Goal: Task Accomplishment & Management: Manage account settings

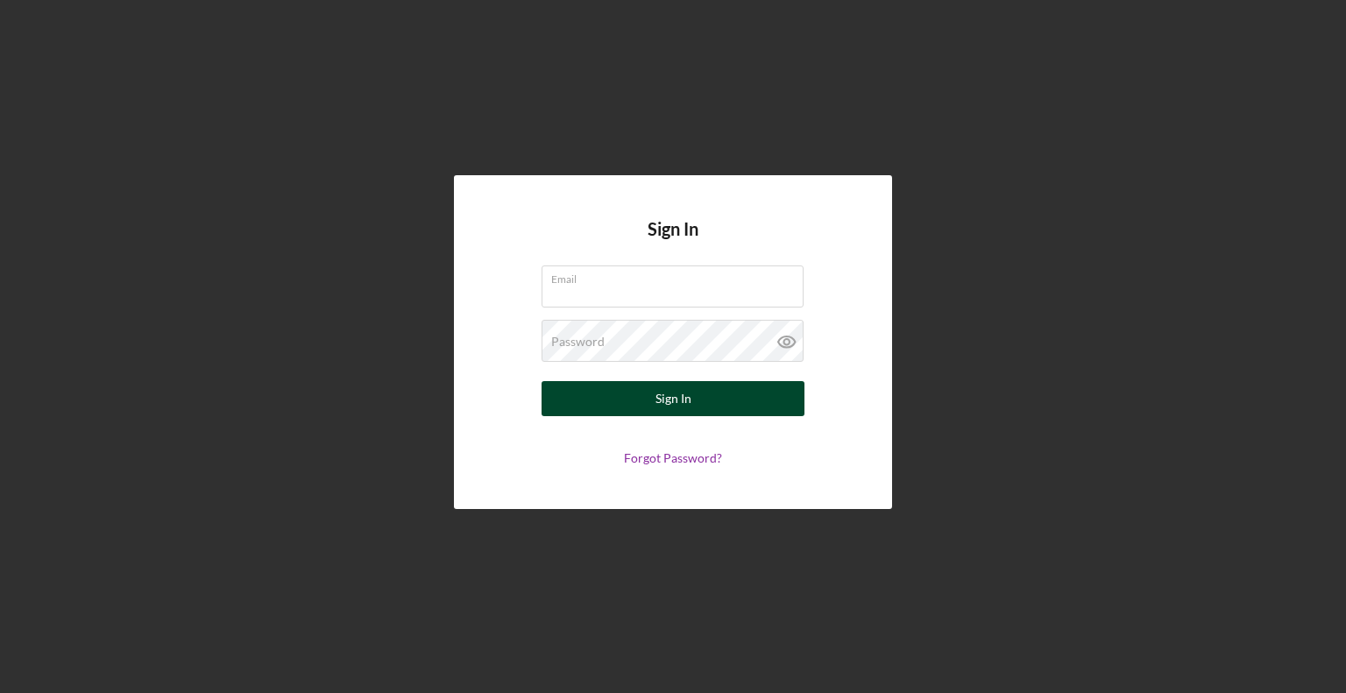
type input "[EMAIL_ADDRESS][DOMAIN_NAME]"
click at [620, 397] on button "Sign In" at bounding box center [673, 398] width 263 height 35
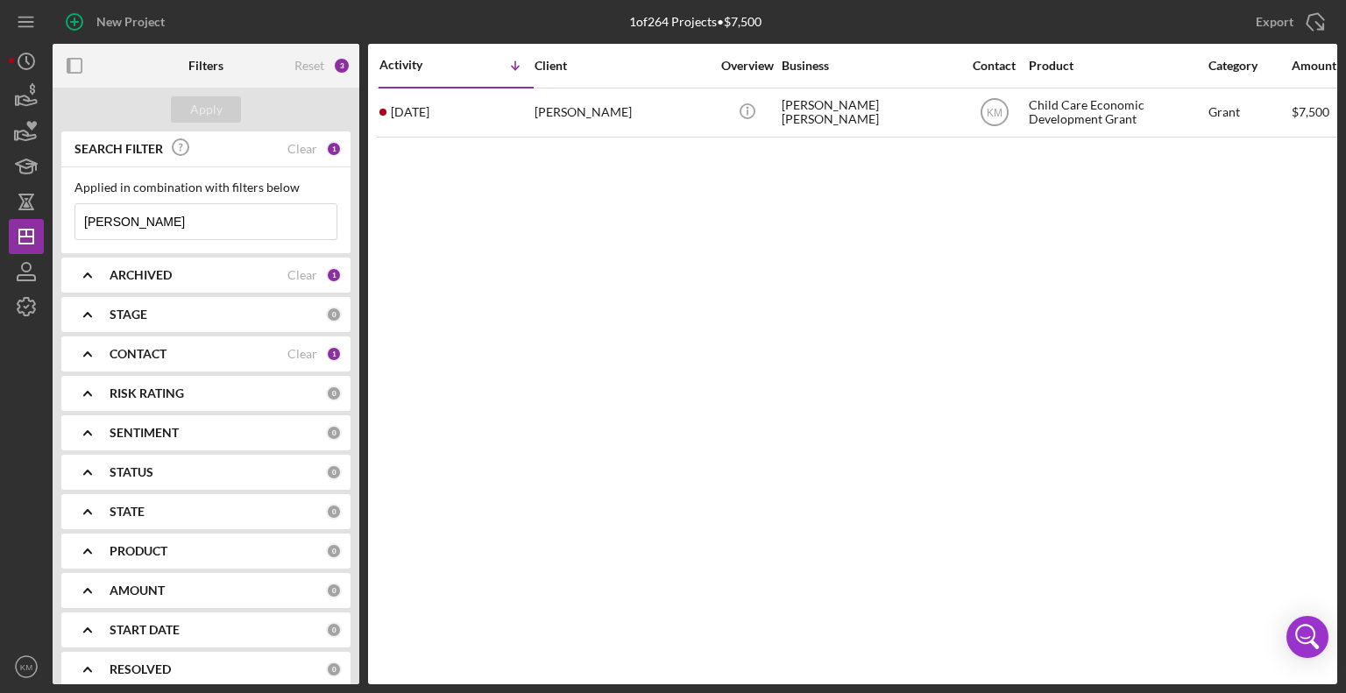
drag, startPoint x: 557, startPoint y: 120, endPoint x: 493, endPoint y: 245, distance: 140.3
click at [493, 245] on div "Activity Icon/Table Sort Arrow Client Overview Business Contact Product Categor…" at bounding box center [852, 364] width 969 height 641
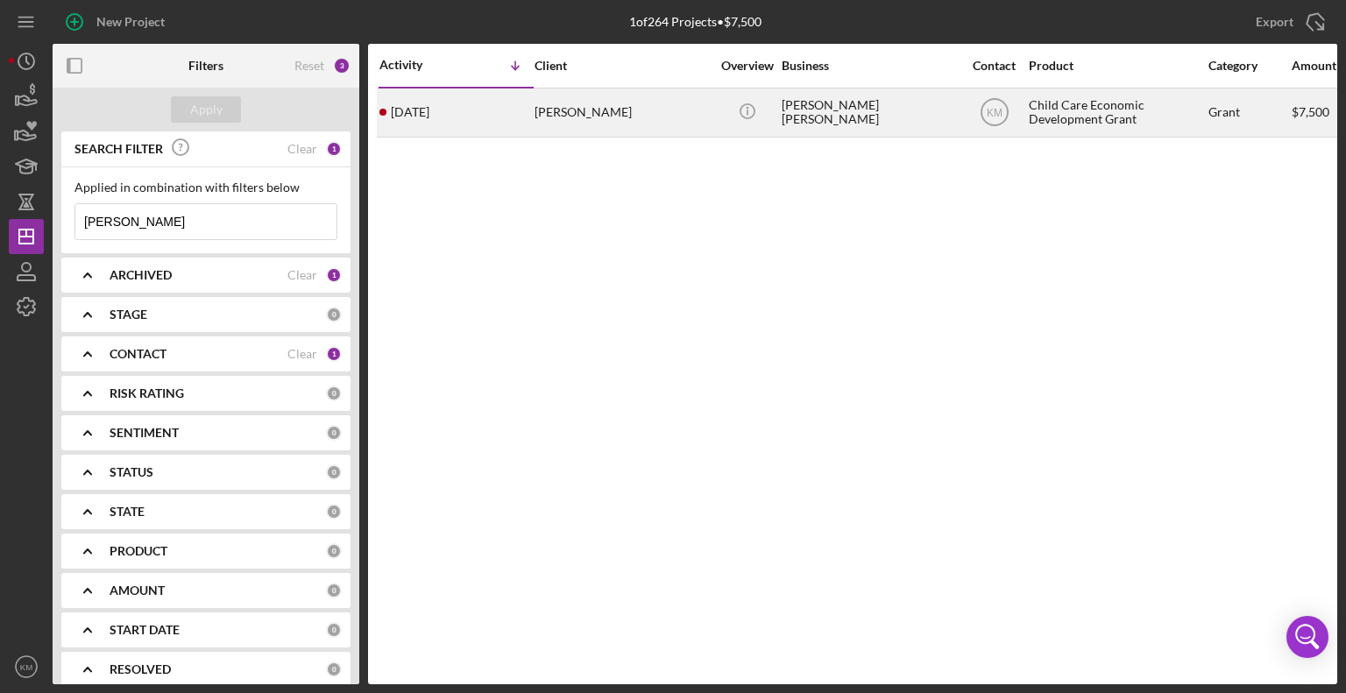
click at [429, 117] on time "[DATE]" at bounding box center [410, 112] width 39 height 14
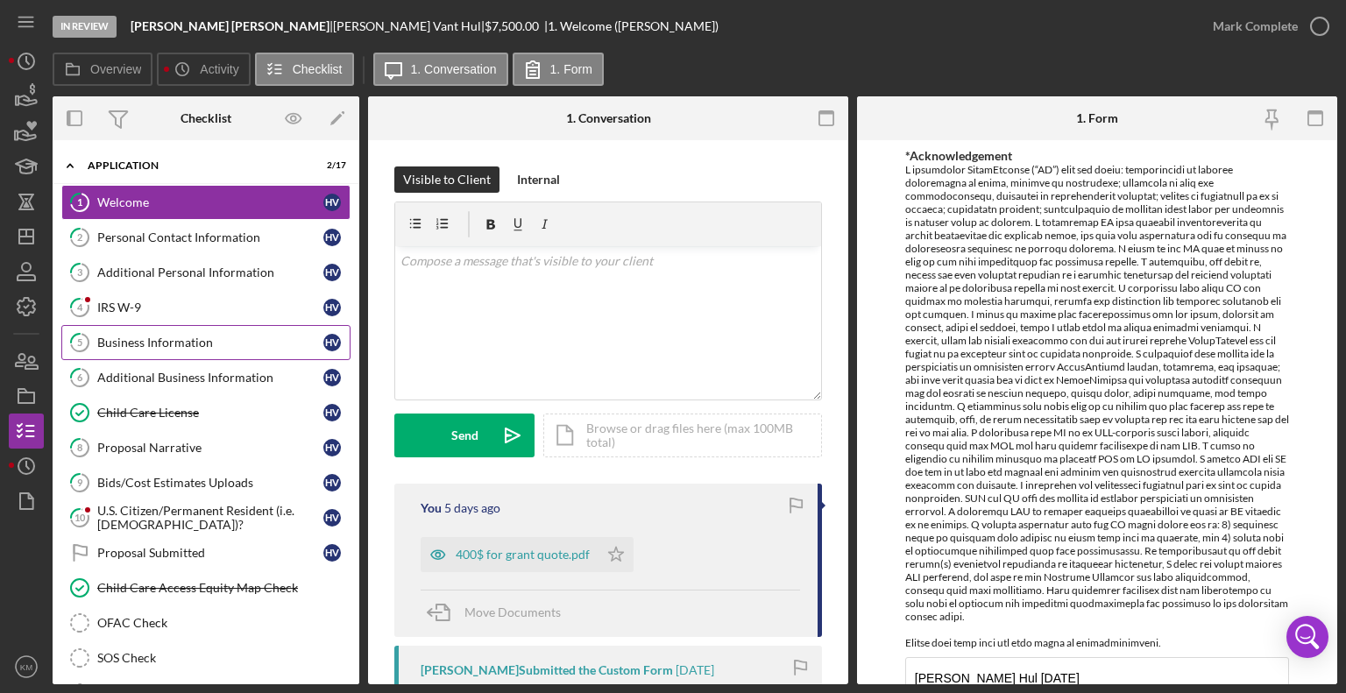
click at [199, 338] on div "Business Information" at bounding box center [210, 343] width 226 height 14
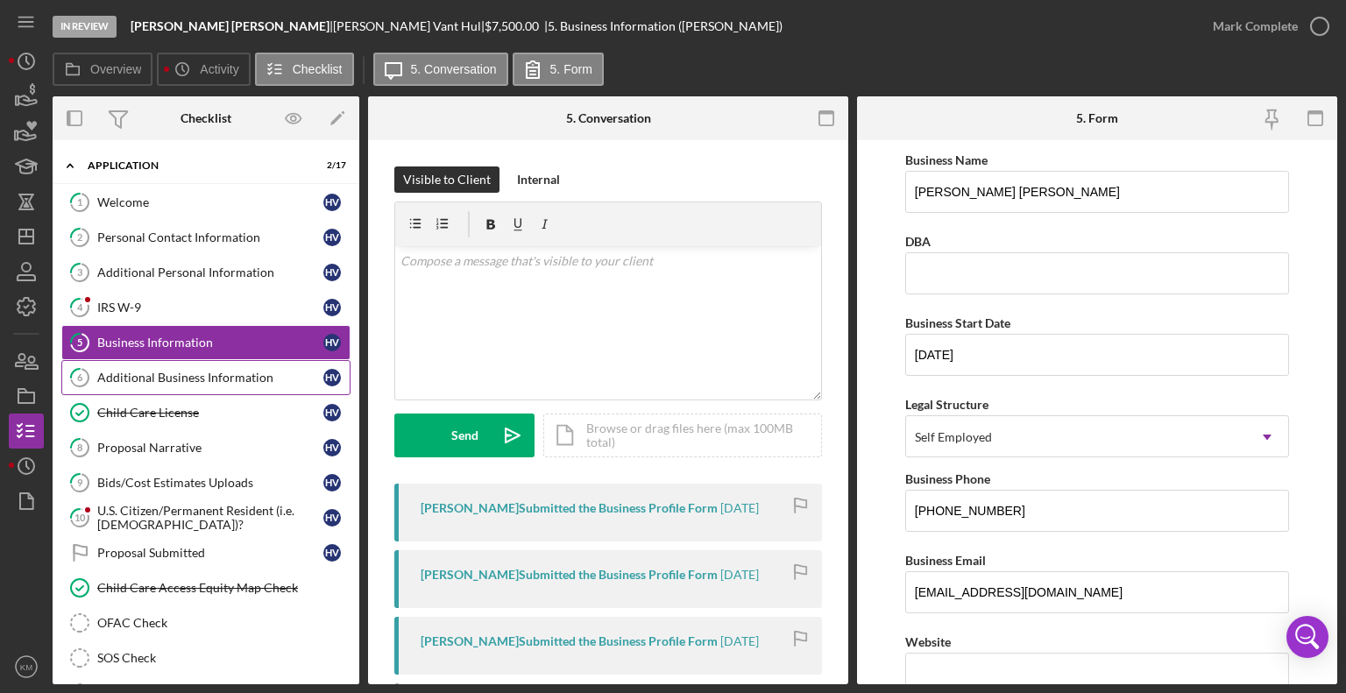
click at [191, 364] on link "6 Additional Business Information H V" at bounding box center [205, 377] width 289 height 35
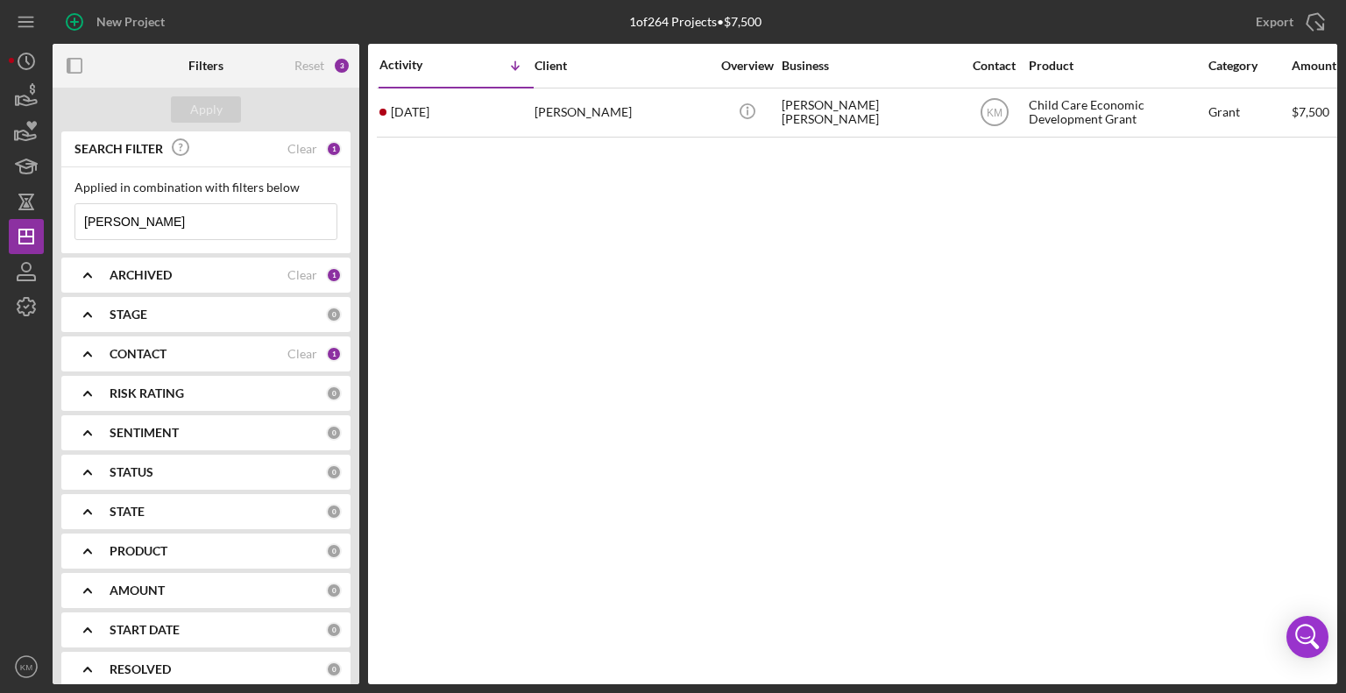
click at [129, 216] on input "[PERSON_NAME]" at bounding box center [205, 221] width 261 height 35
type input "h"
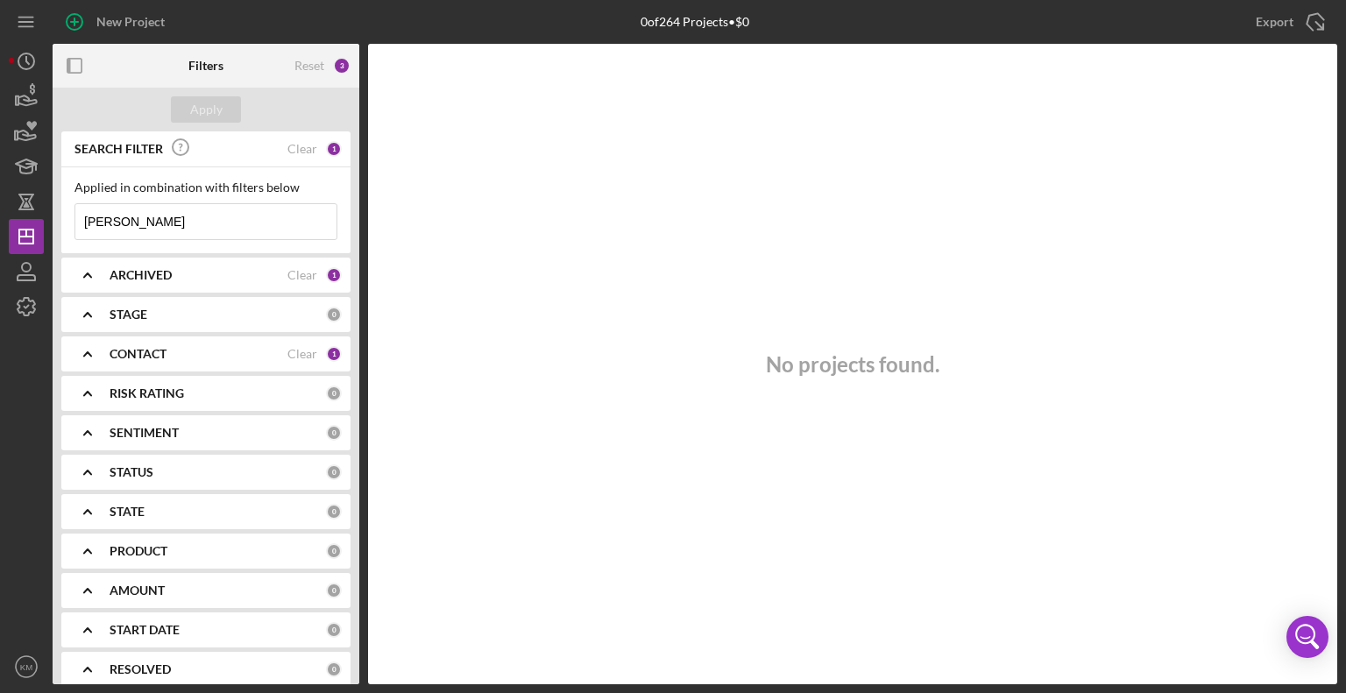
click at [98, 220] on input "[PERSON_NAME]" at bounding box center [205, 221] width 261 height 35
click at [104, 220] on input "[PERSON_NAME]" at bounding box center [205, 221] width 261 height 35
click at [104, 219] on input "[PERSON_NAME]" at bounding box center [205, 221] width 261 height 35
click at [189, 108] on button "Apply" at bounding box center [206, 109] width 70 height 26
click at [124, 216] on input "[PERSON_NAME]" at bounding box center [205, 221] width 261 height 35
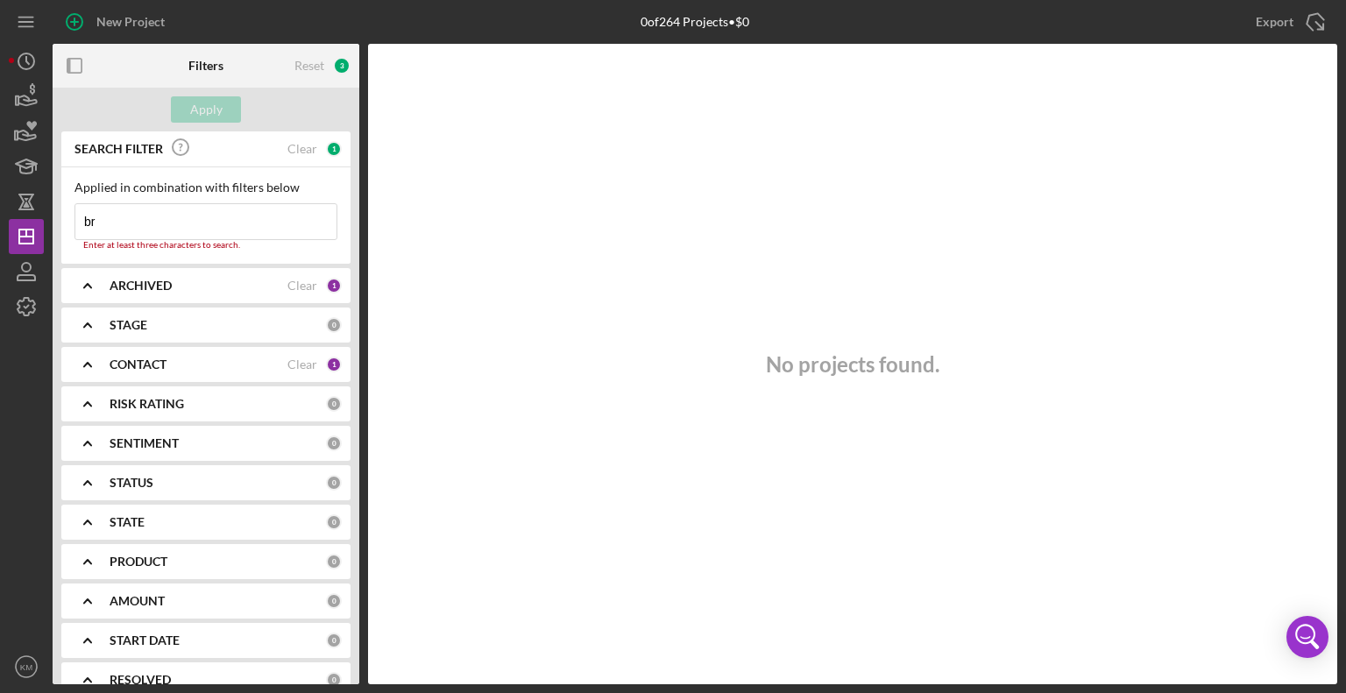
type input "b"
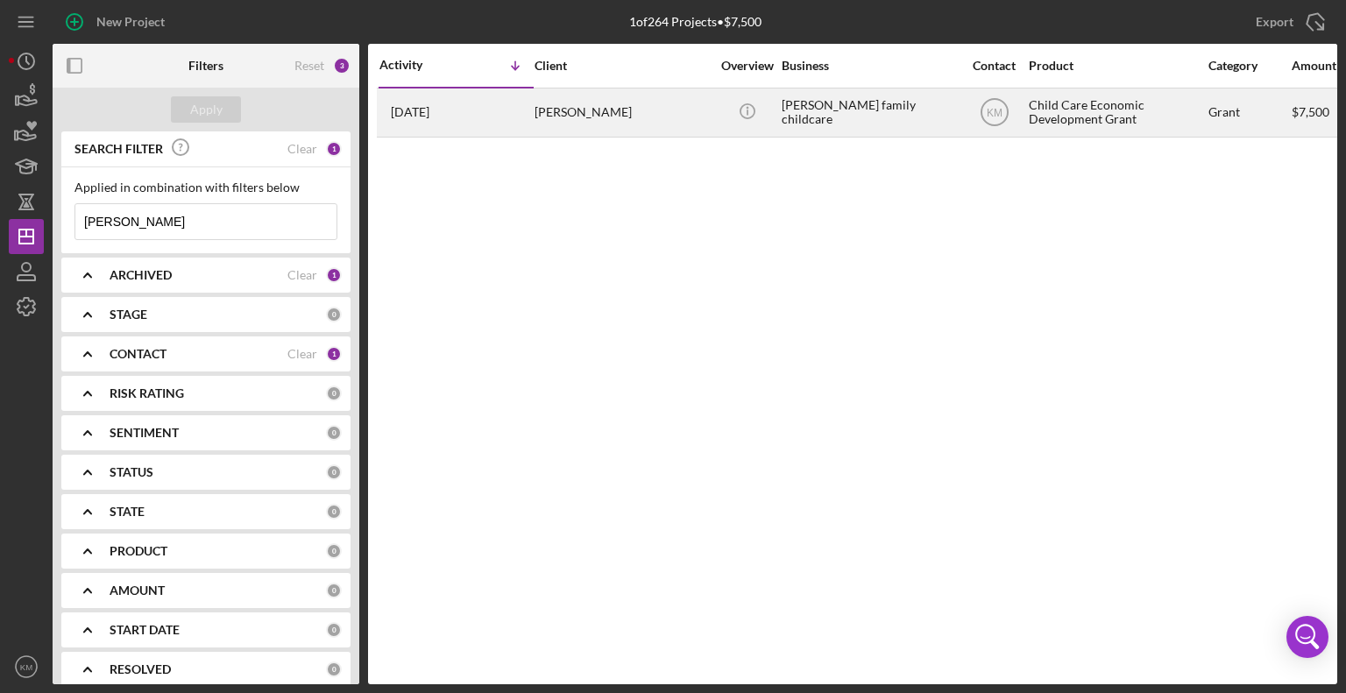
type input "[PERSON_NAME]"
click at [571, 111] on div "[PERSON_NAME]" at bounding box center [622, 112] width 175 height 46
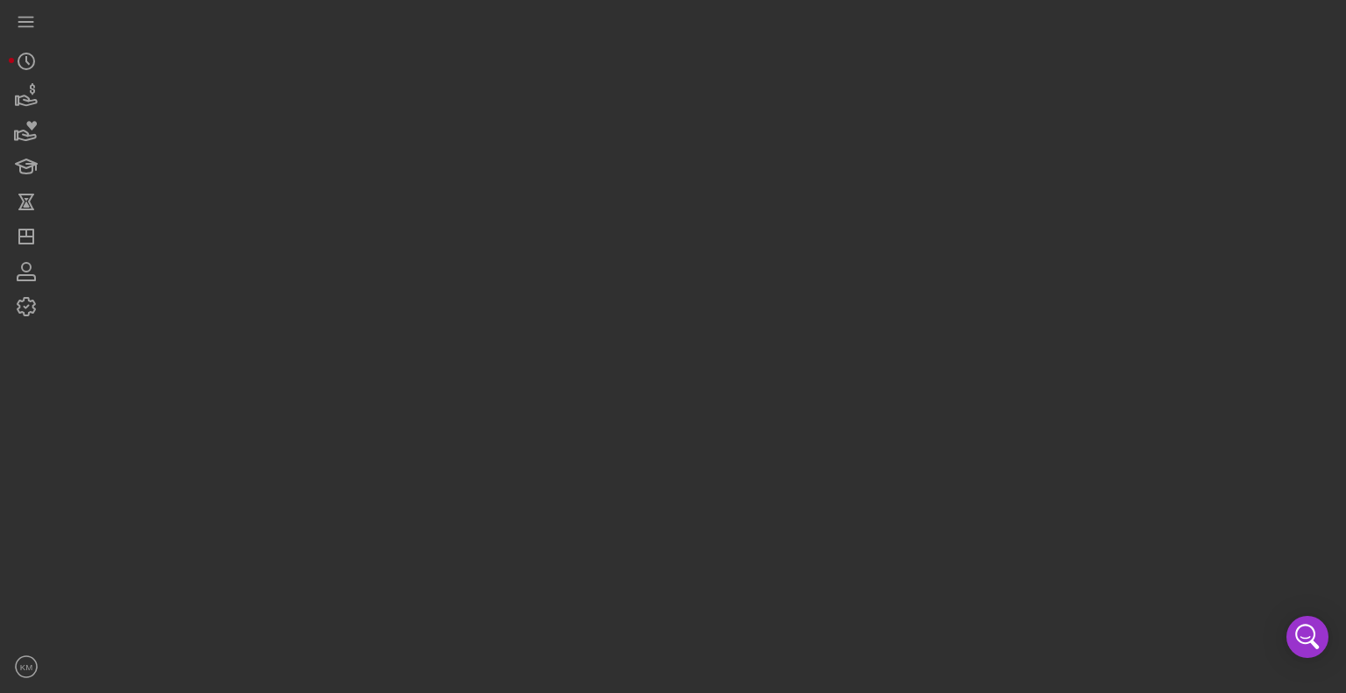
click at [571, 111] on div at bounding box center [695, 342] width 1285 height 684
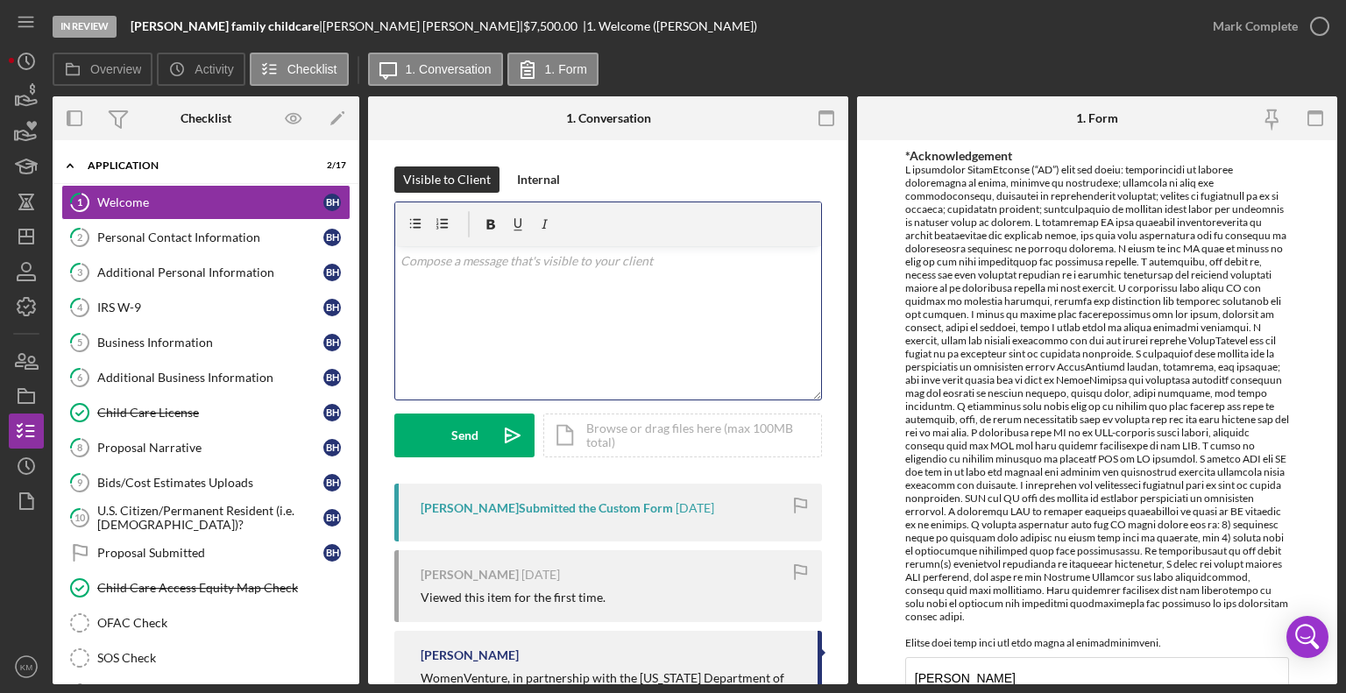
click at [512, 301] on div "v Color teal Color pink Remove color Add row above Add row below Add column bef…" at bounding box center [608, 322] width 426 height 153
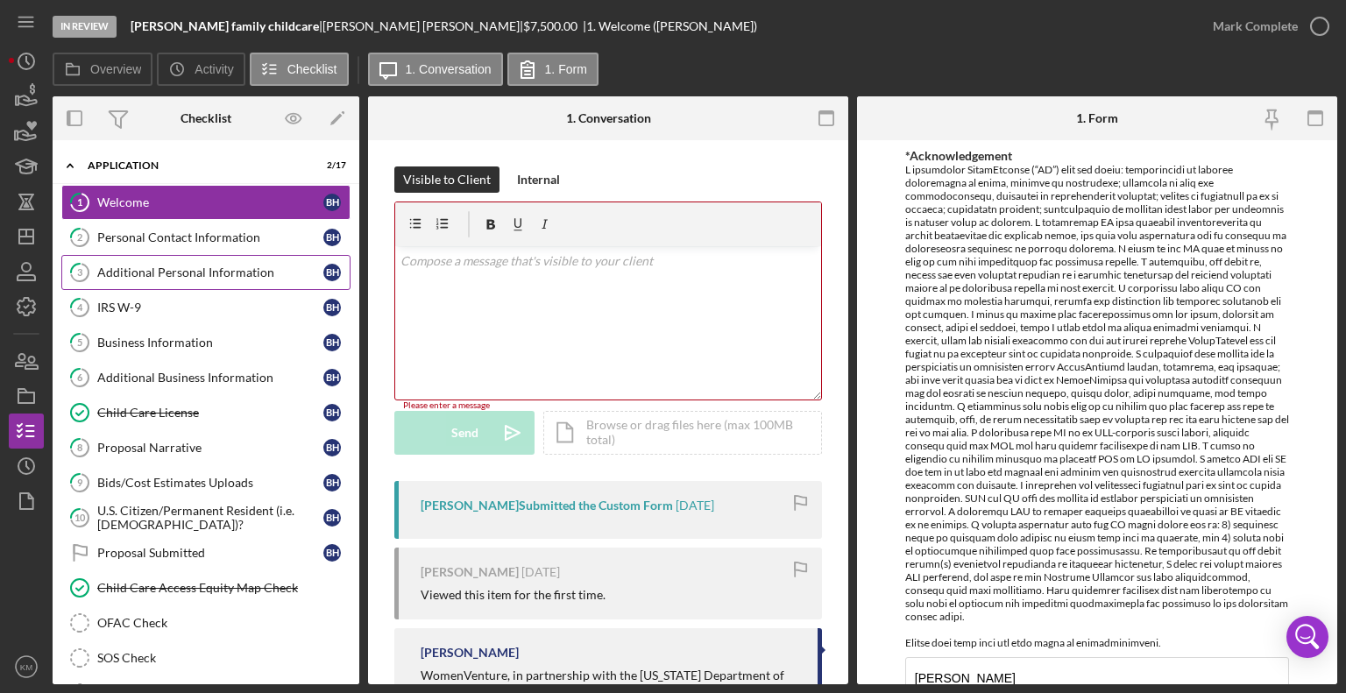
click at [174, 275] on div "Additional Personal Information" at bounding box center [210, 273] width 226 height 14
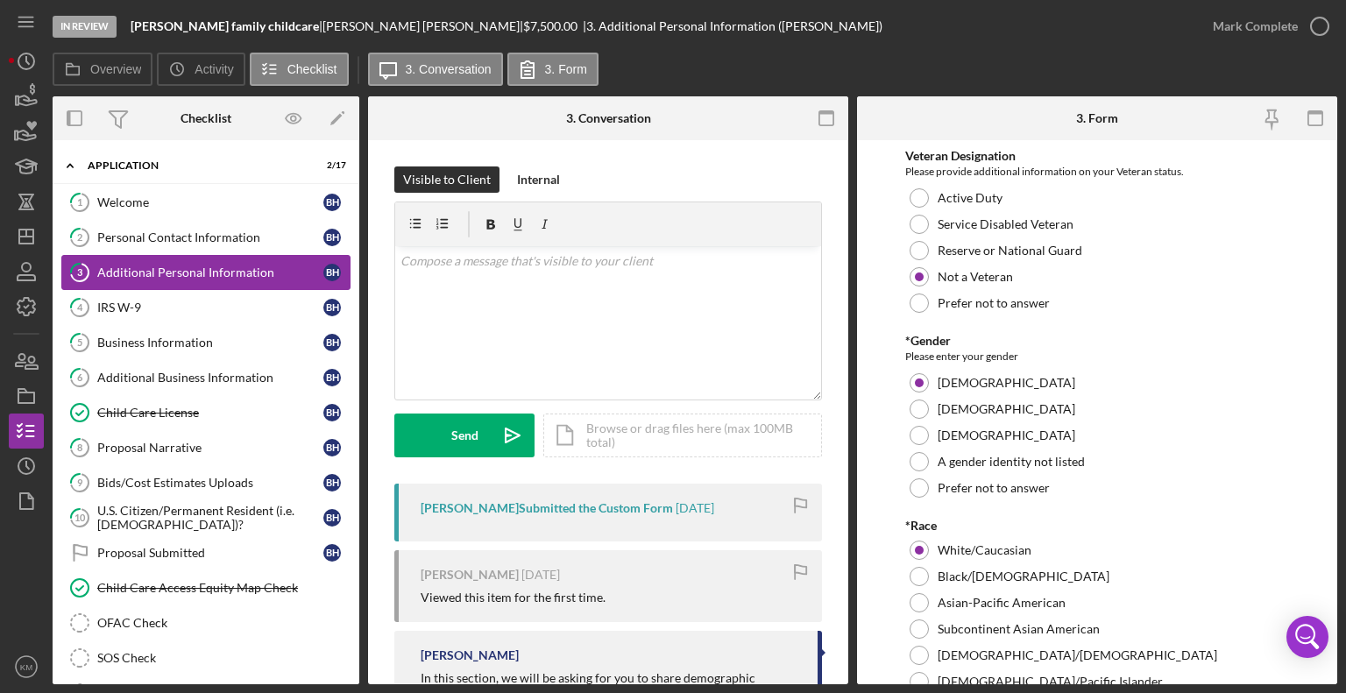
click at [146, 276] on div "Additional Personal Information" at bounding box center [210, 273] width 226 height 14
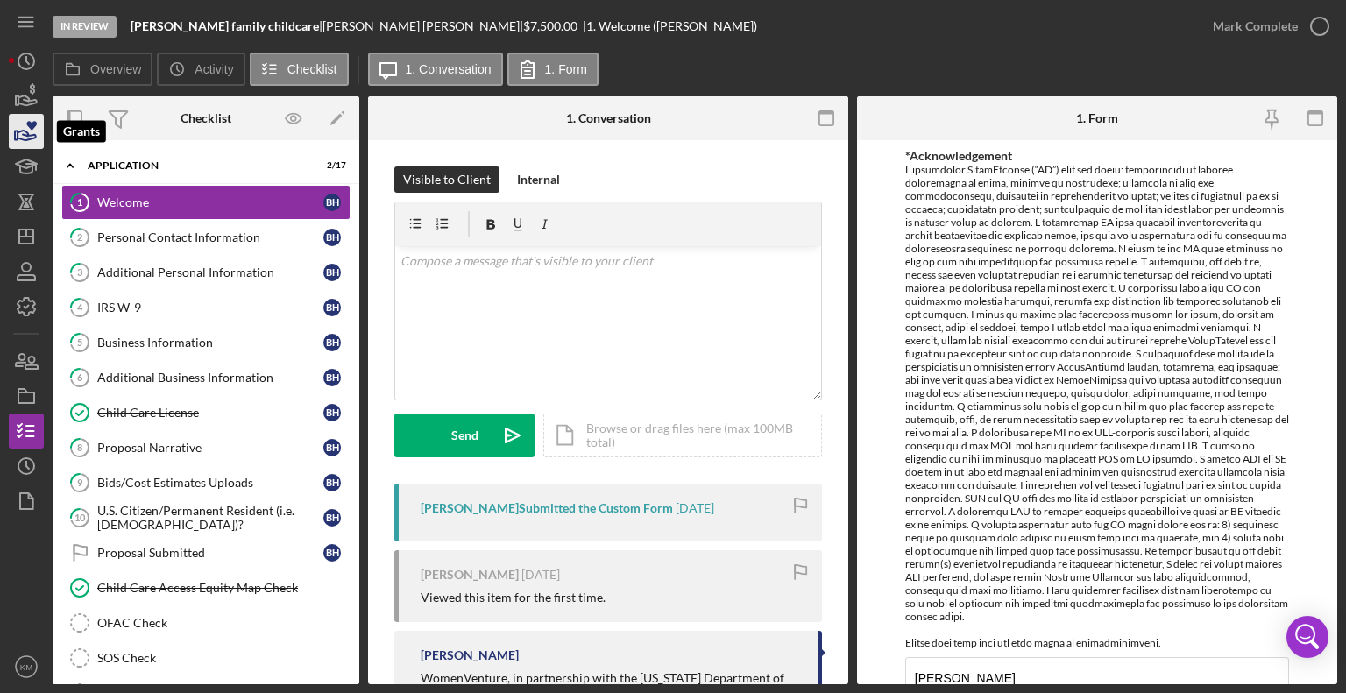
click at [41, 134] on icon "button" at bounding box center [26, 132] width 44 height 44
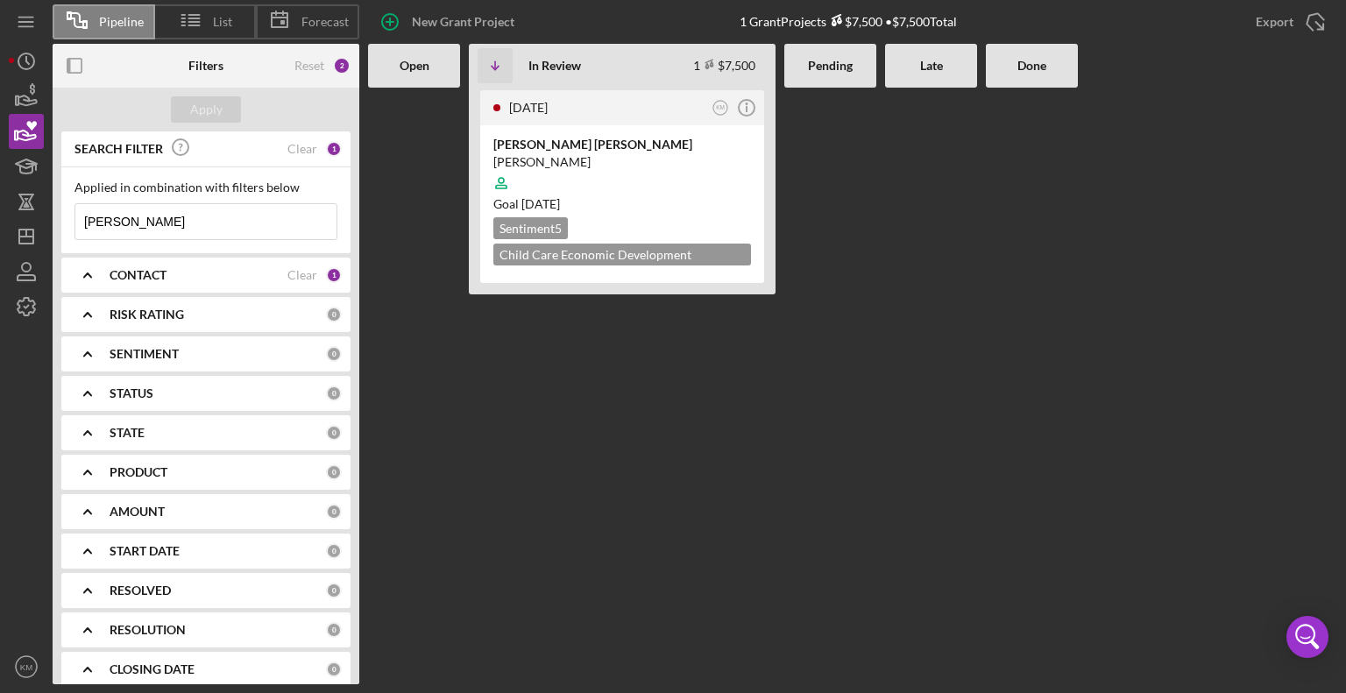
click at [168, 224] on input "[PERSON_NAME]" at bounding box center [205, 221] width 261 height 35
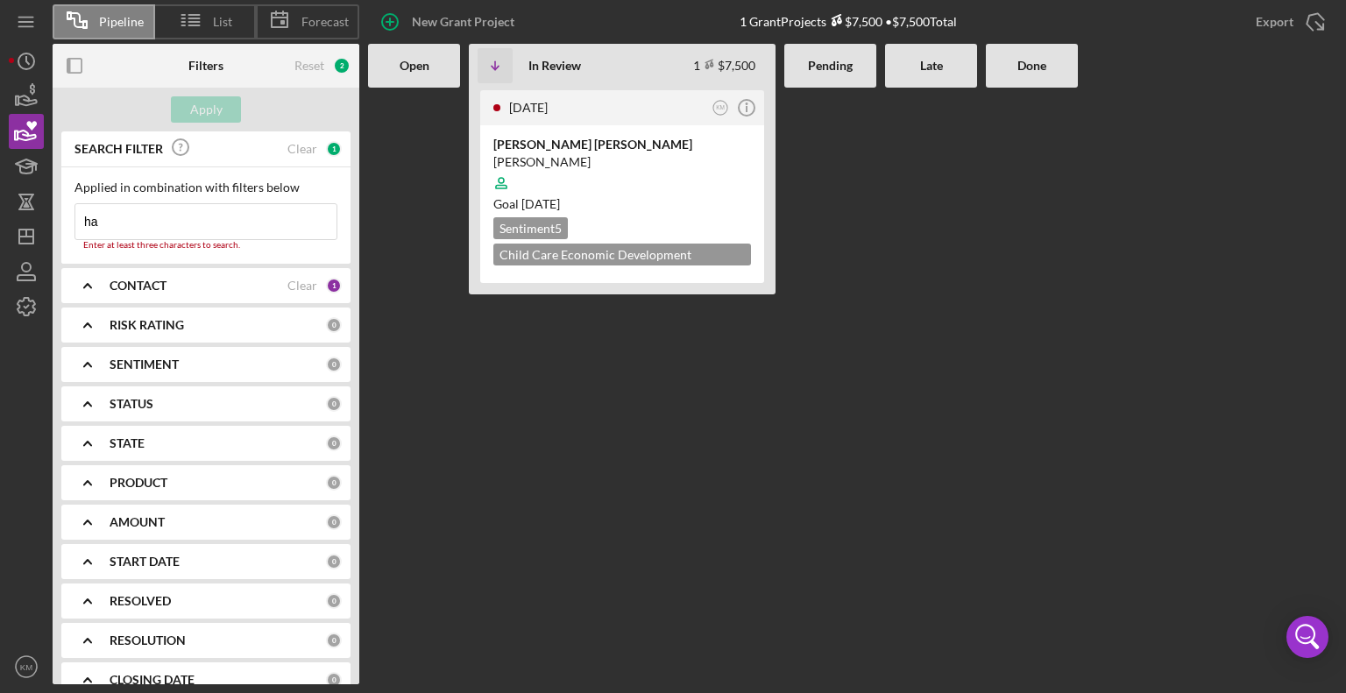
type input "h"
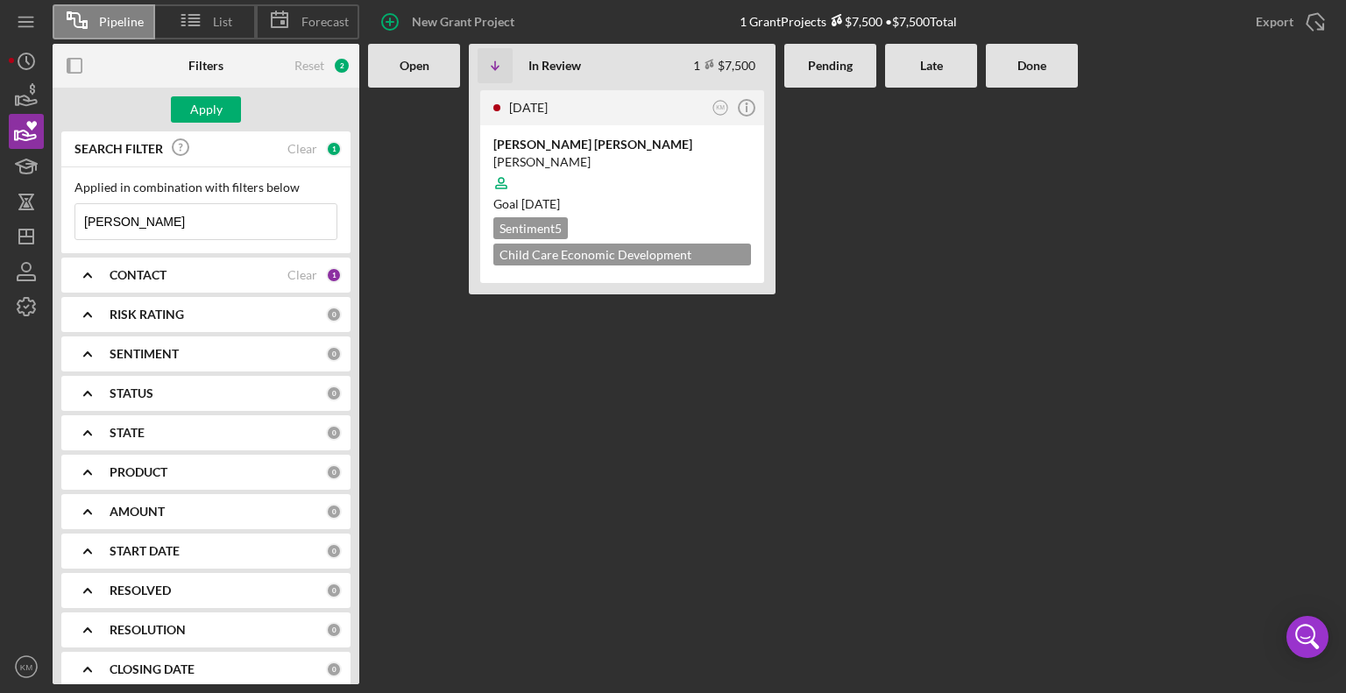
type input "[PERSON_NAME]"
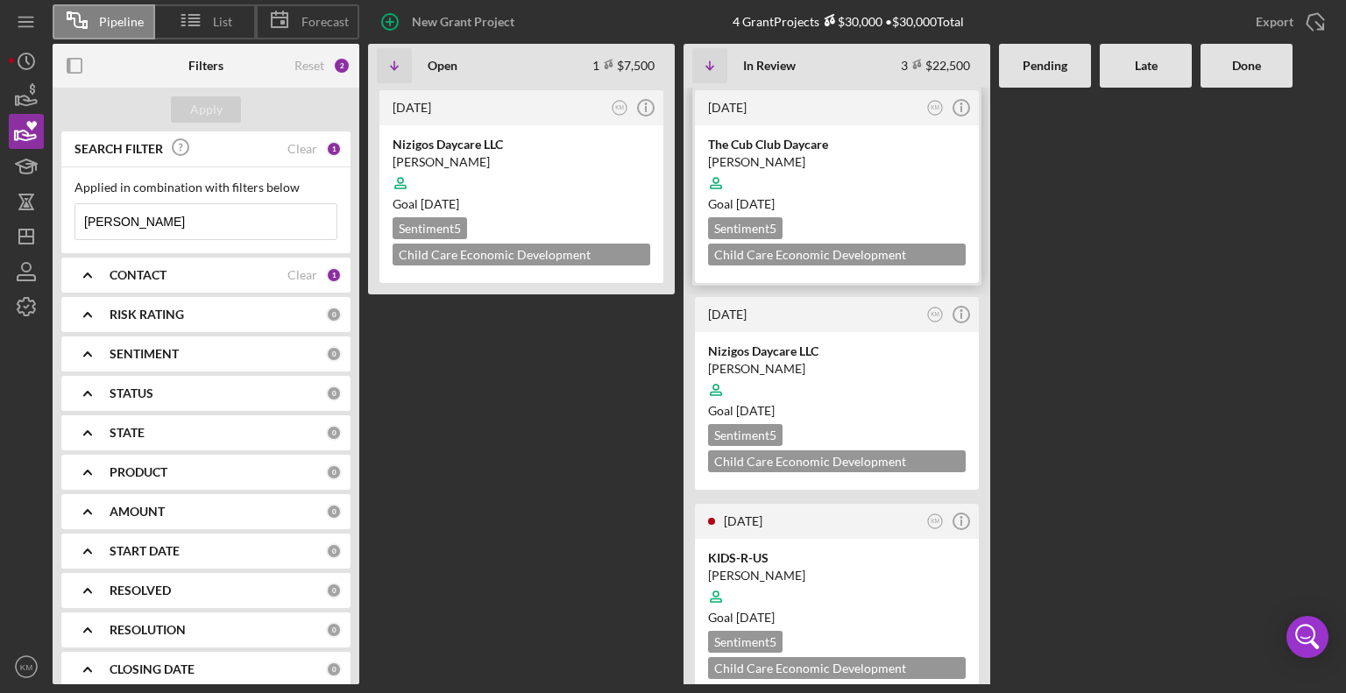
scroll to position [20, 0]
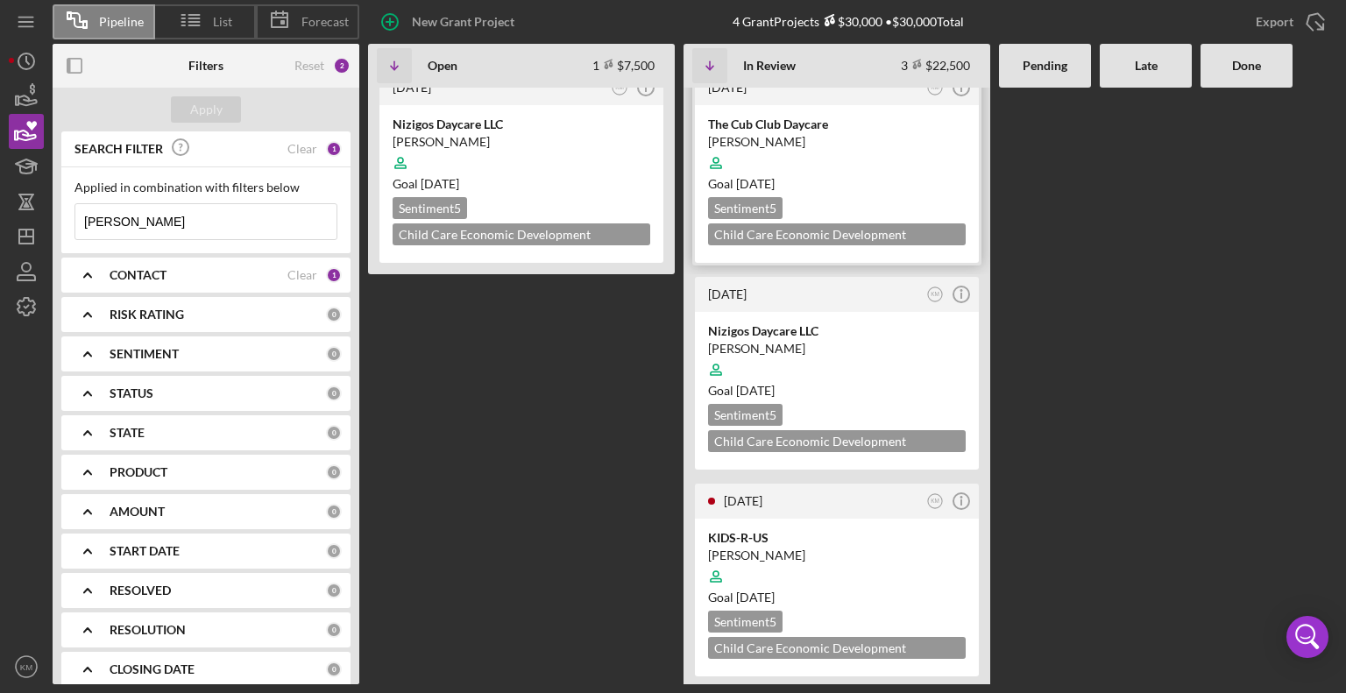
click at [877, 192] on div "The Cub Club Daycare [PERSON_NAME] Goal [DATE] Sentiment 5 Child Care Economic …" at bounding box center [837, 184] width 284 height 158
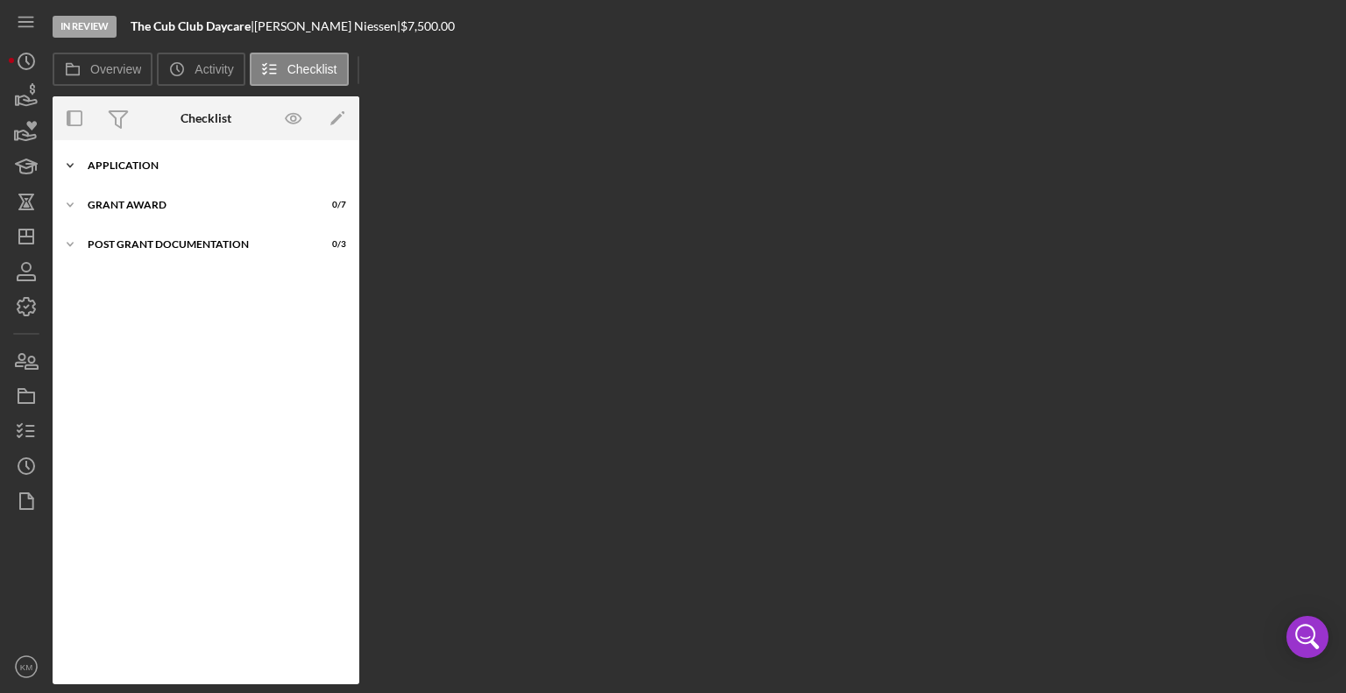
click at [75, 171] on icon "Icon/Expander" at bounding box center [70, 165] width 35 height 35
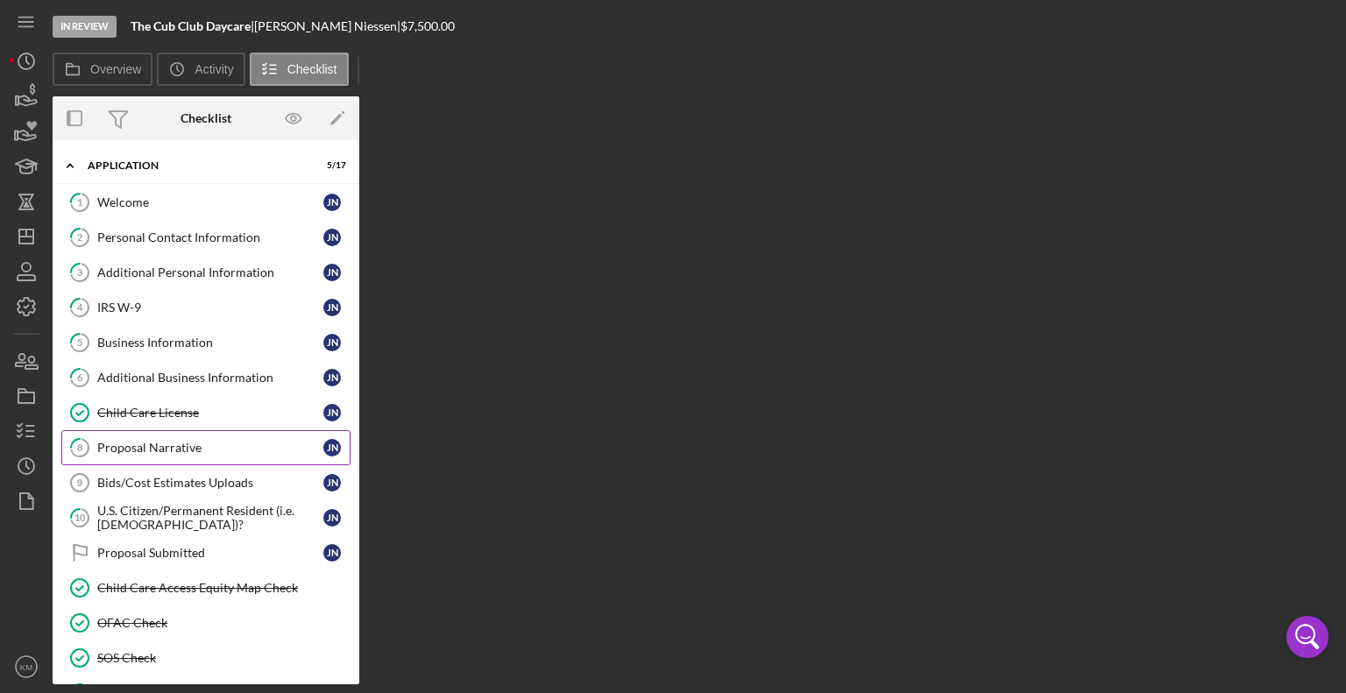
click at [187, 446] on div "Proposal Narrative" at bounding box center [210, 448] width 226 height 14
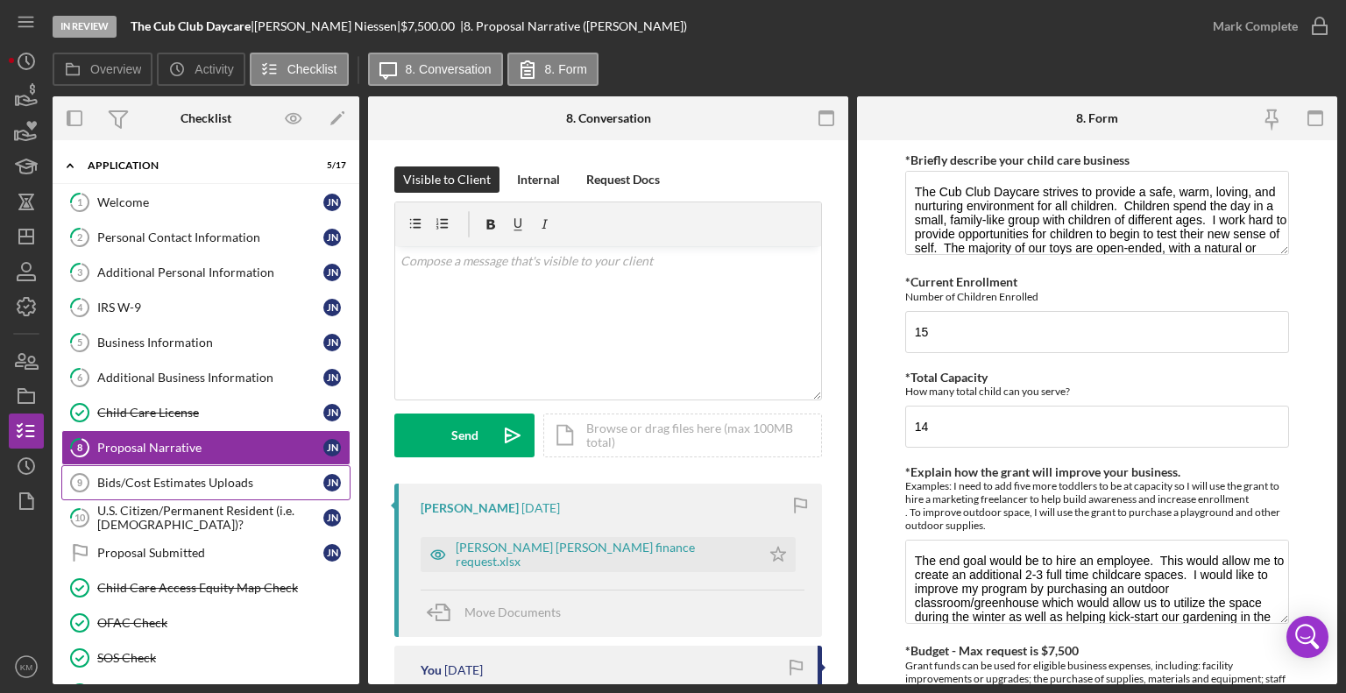
click at [186, 478] on div "Bids/Cost Estimates Uploads" at bounding box center [210, 483] width 226 height 14
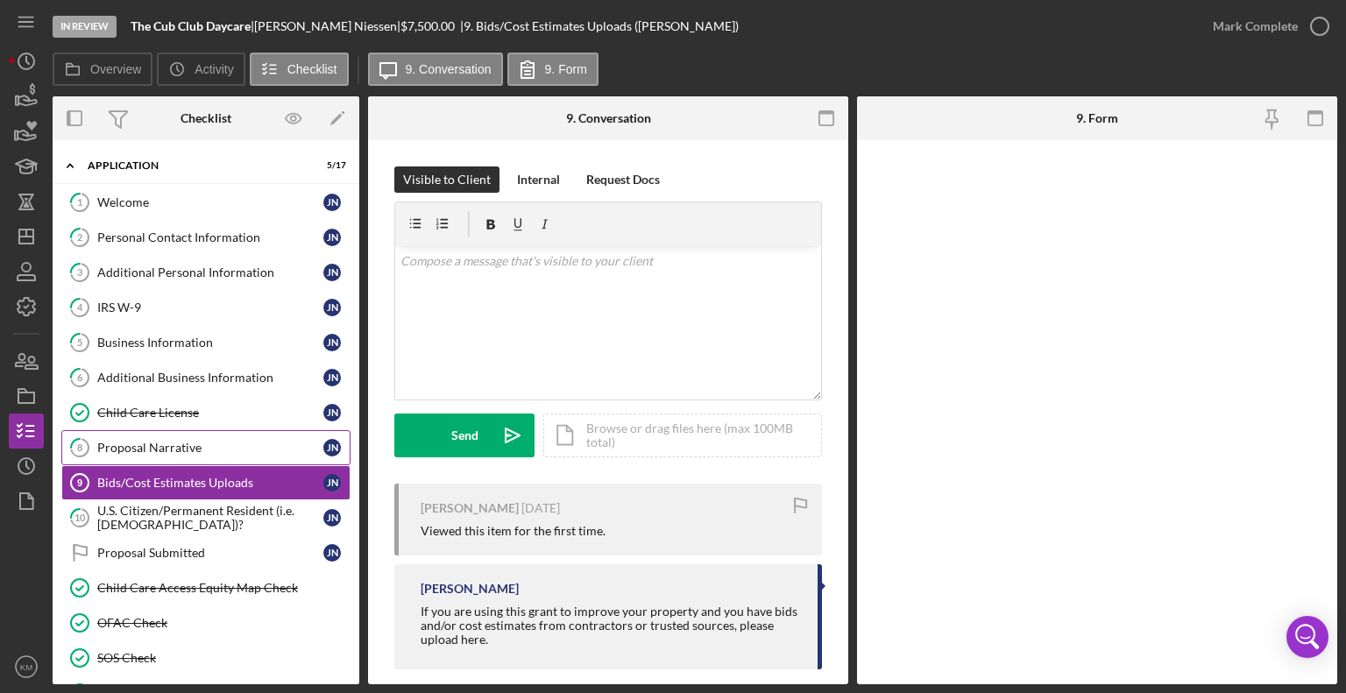
click at [176, 451] on div "Proposal Narrative" at bounding box center [210, 448] width 226 height 14
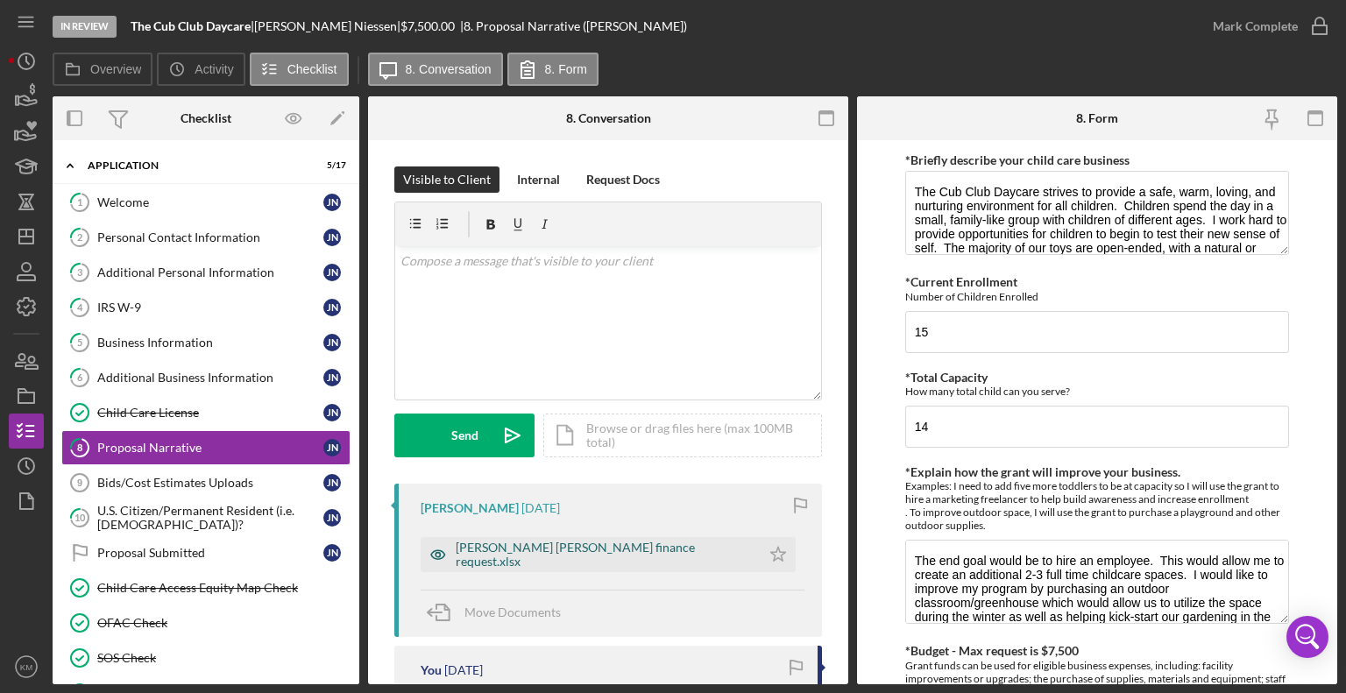
click at [645, 560] on div "[PERSON_NAME] [PERSON_NAME] finance request.xlsx" at bounding box center [604, 555] width 296 height 28
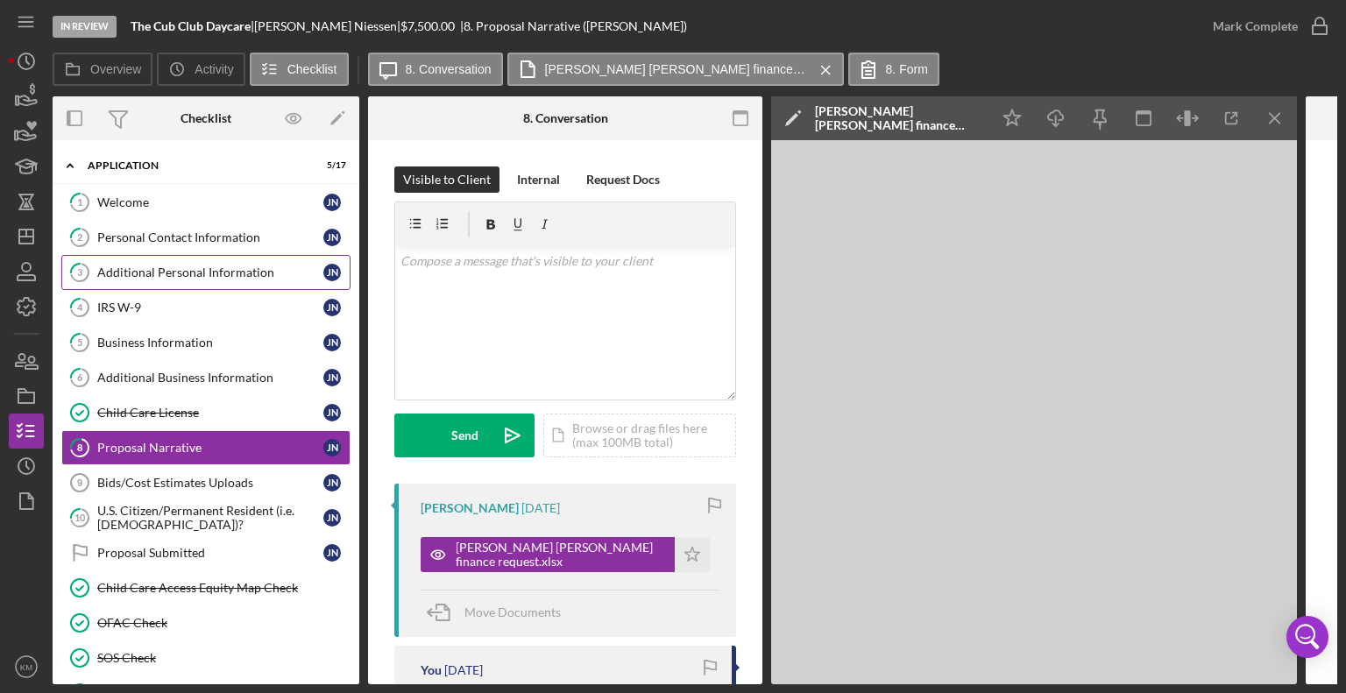
click at [168, 267] on div "Additional Personal Information" at bounding box center [210, 273] width 226 height 14
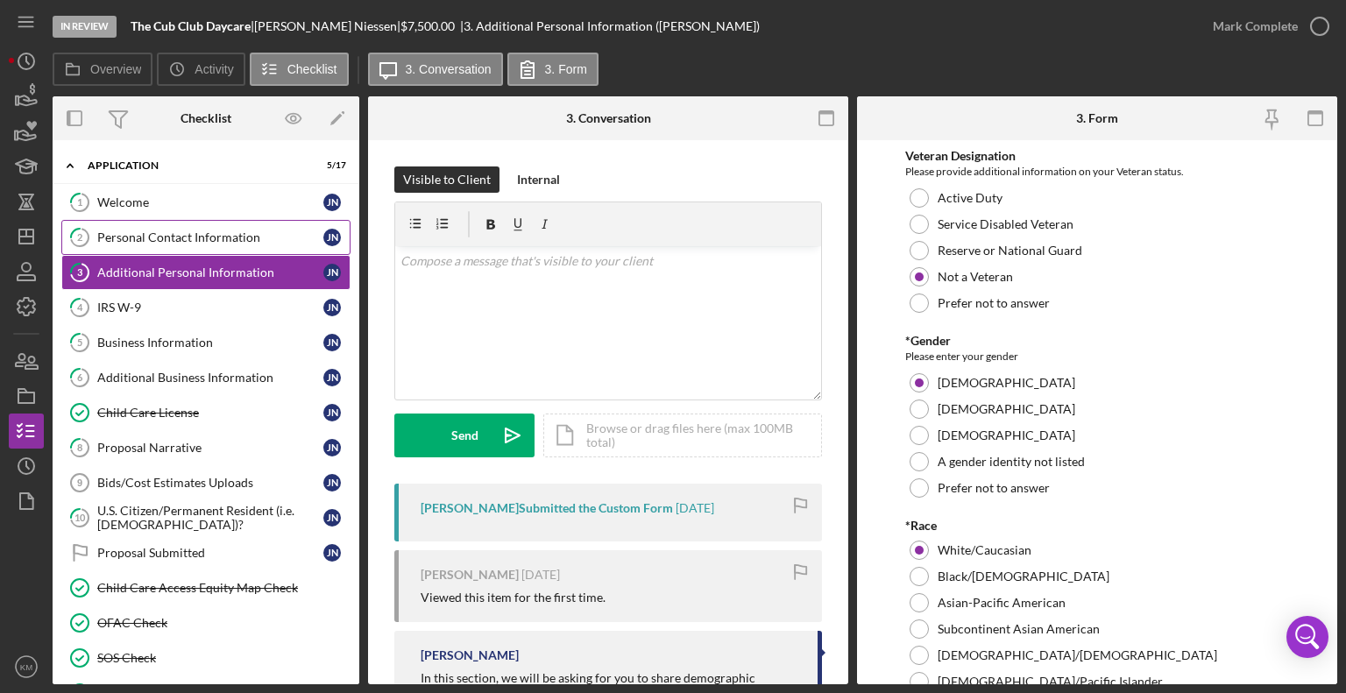
click at [234, 238] on div "Personal Contact Information" at bounding box center [210, 238] width 226 height 14
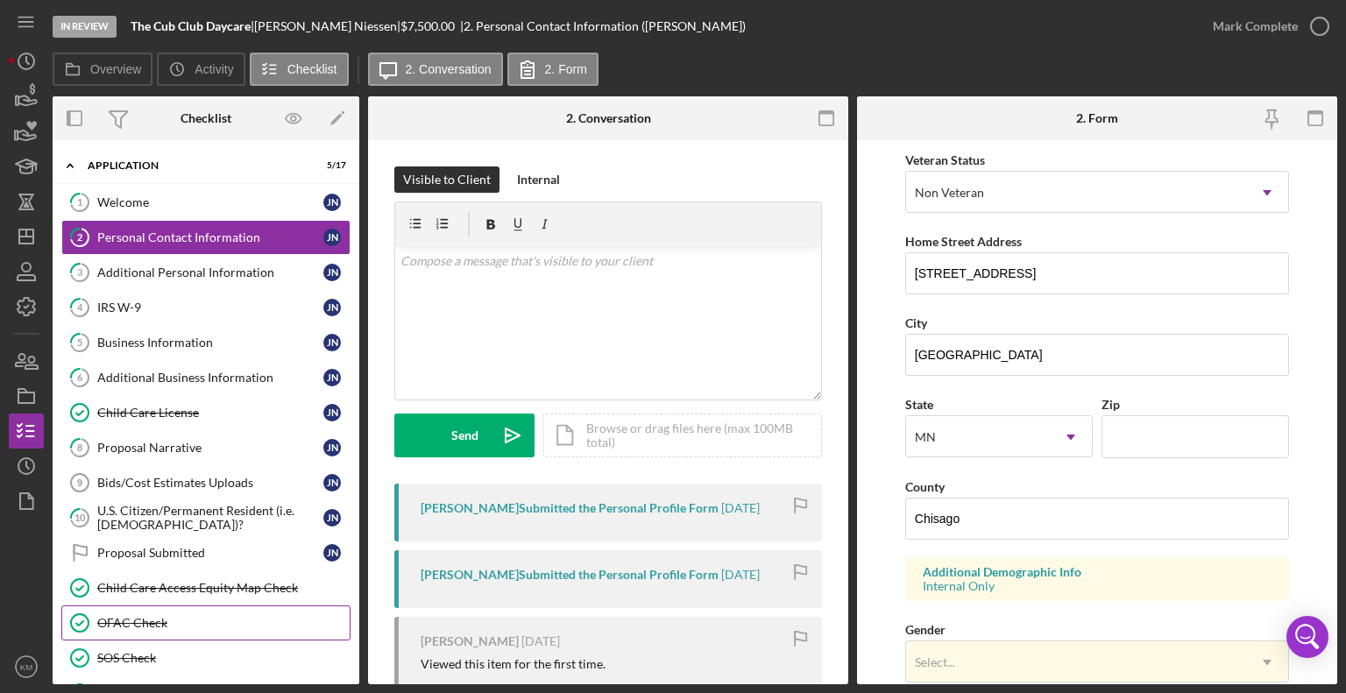
scroll to position [238, 0]
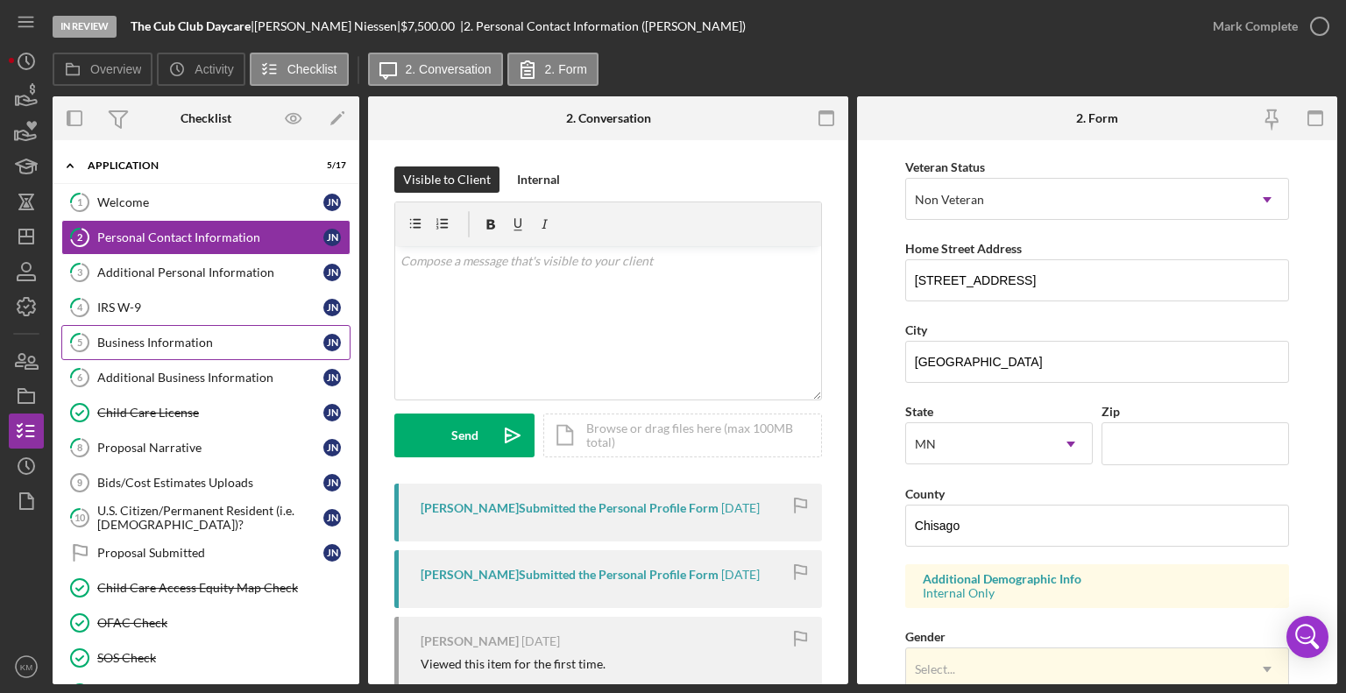
click at [156, 341] on div "Business Information" at bounding box center [210, 343] width 226 height 14
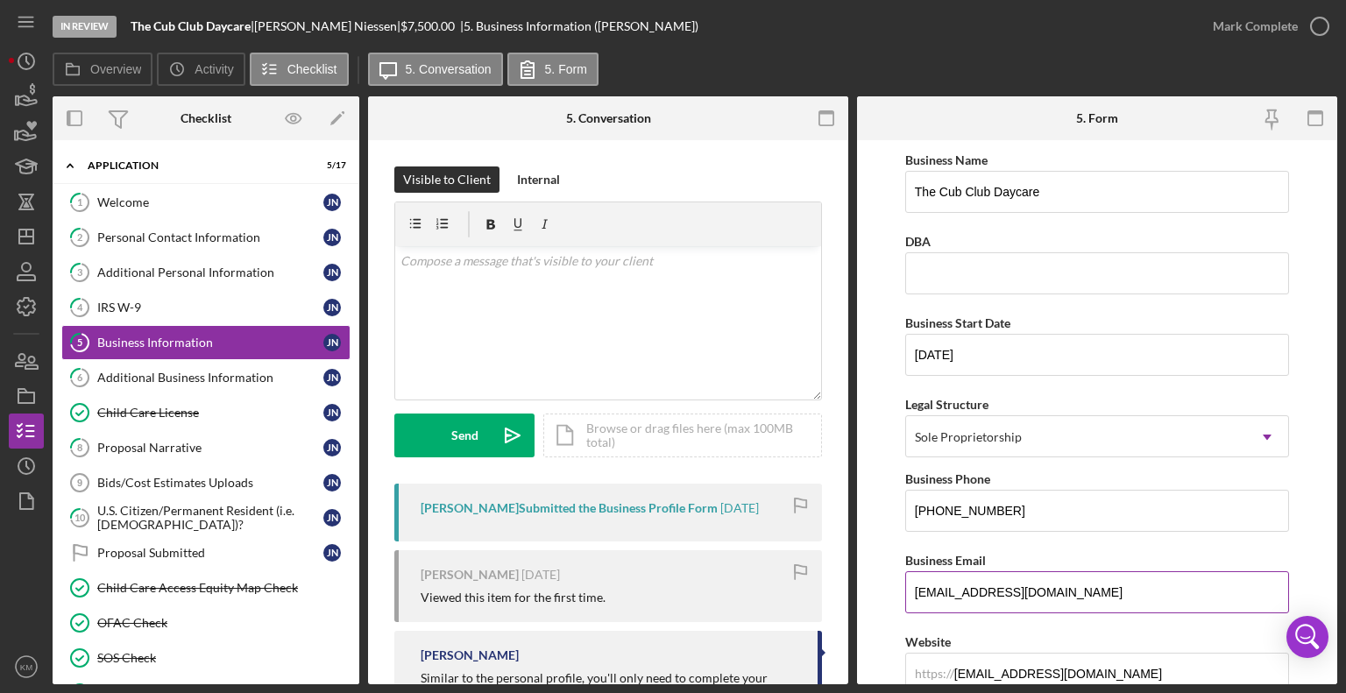
drag, startPoint x: 915, startPoint y: 593, endPoint x: 1118, endPoint y: 575, distance: 204.2
click at [1118, 575] on input "[EMAIL_ADDRESS][DOMAIN_NAME]" at bounding box center [1097, 592] width 384 height 42
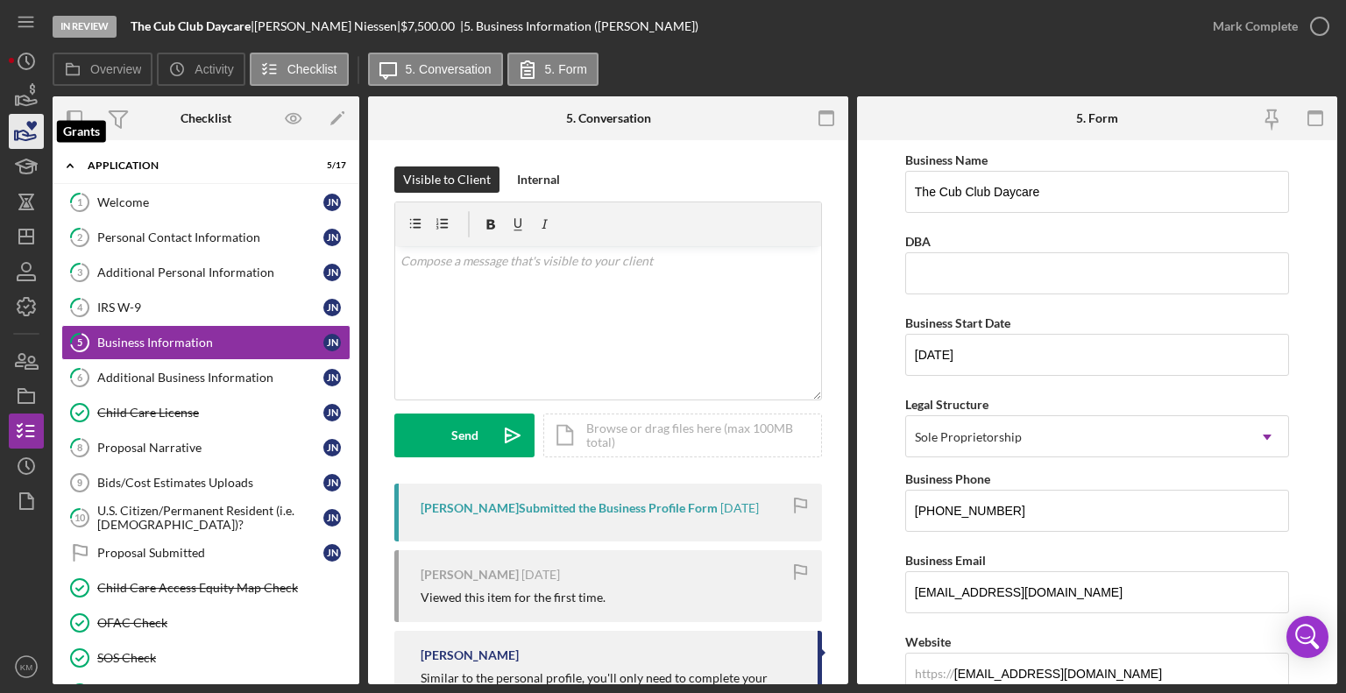
click at [21, 138] on icon "button" at bounding box center [26, 132] width 44 height 44
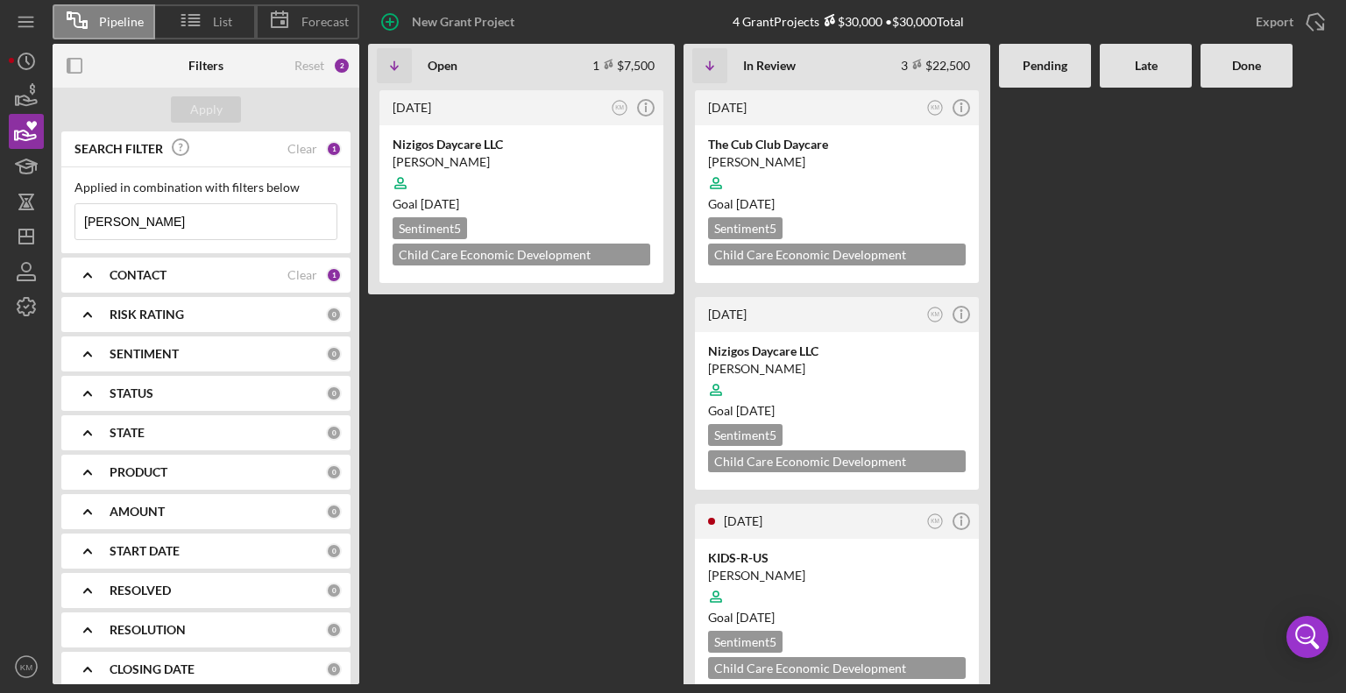
click at [200, 221] on input "[PERSON_NAME]" at bounding box center [205, 221] width 261 height 35
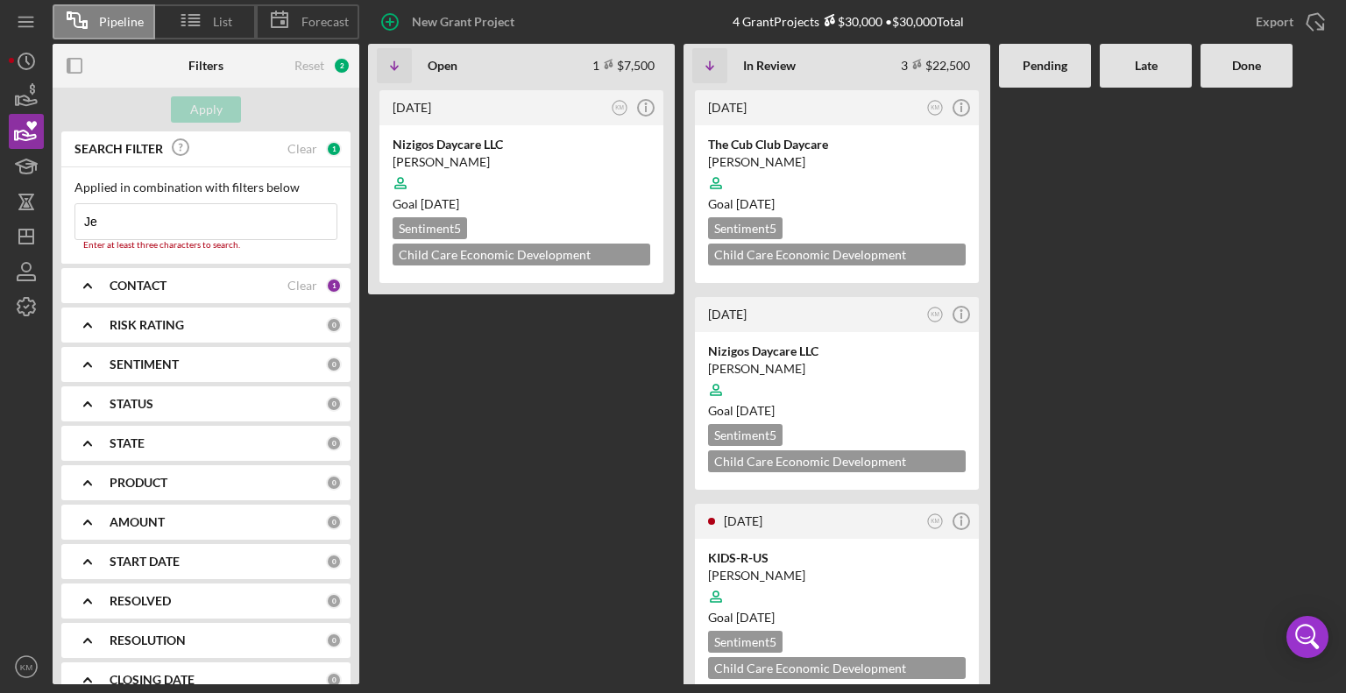
type input "J"
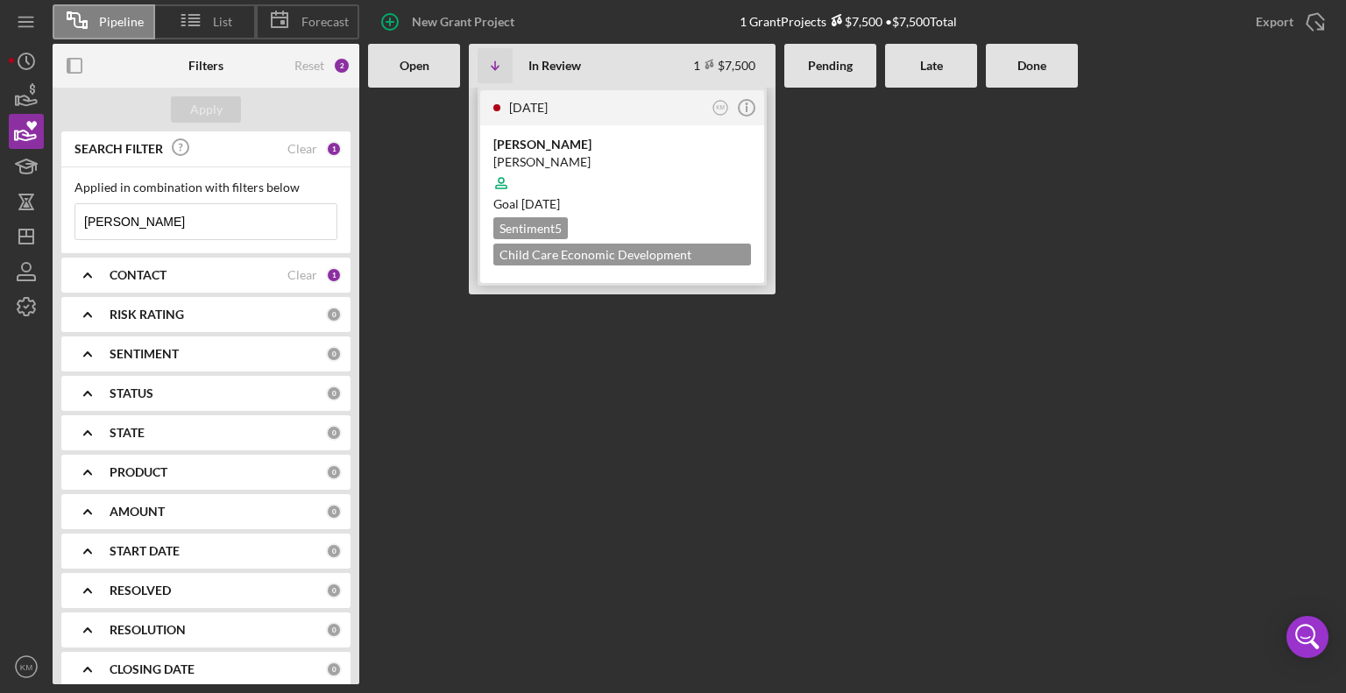
type input "[PERSON_NAME]"
click at [542, 162] on div "[PERSON_NAME]" at bounding box center [622, 162] width 258 height 18
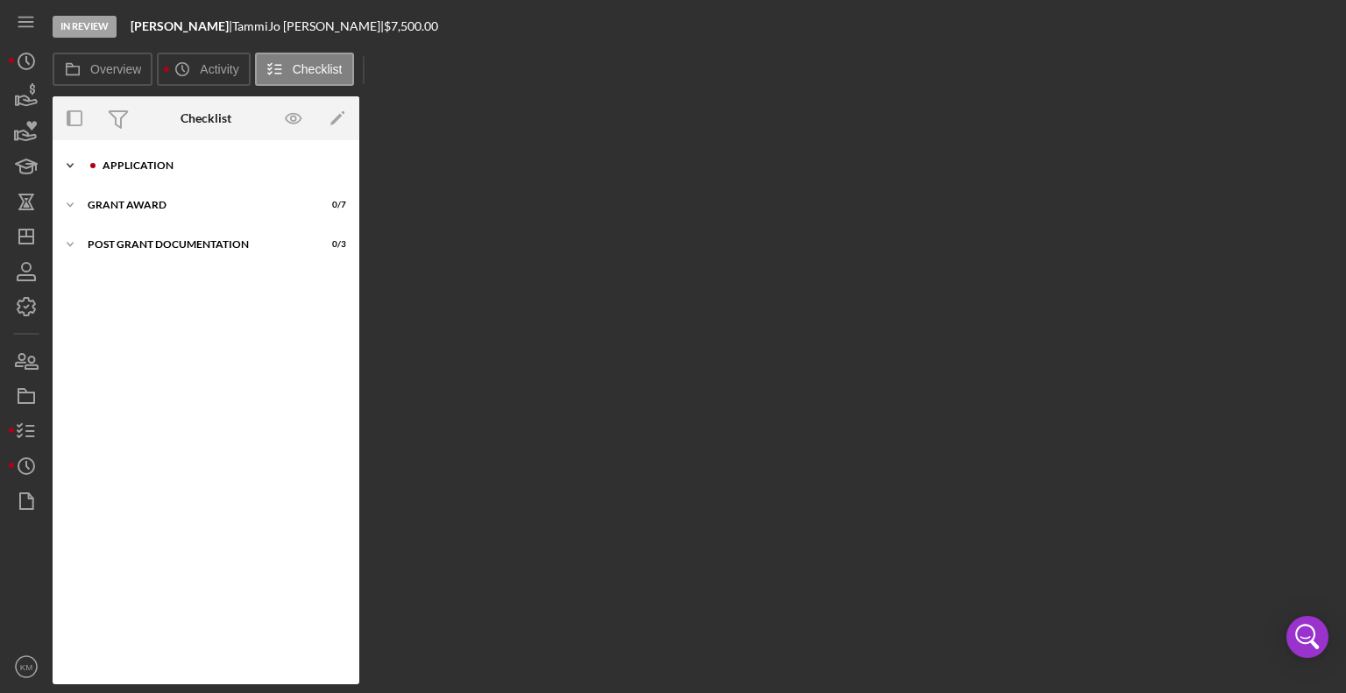
click at [70, 171] on icon "Icon/Expander" at bounding box center [70, 165] width 35 height 35
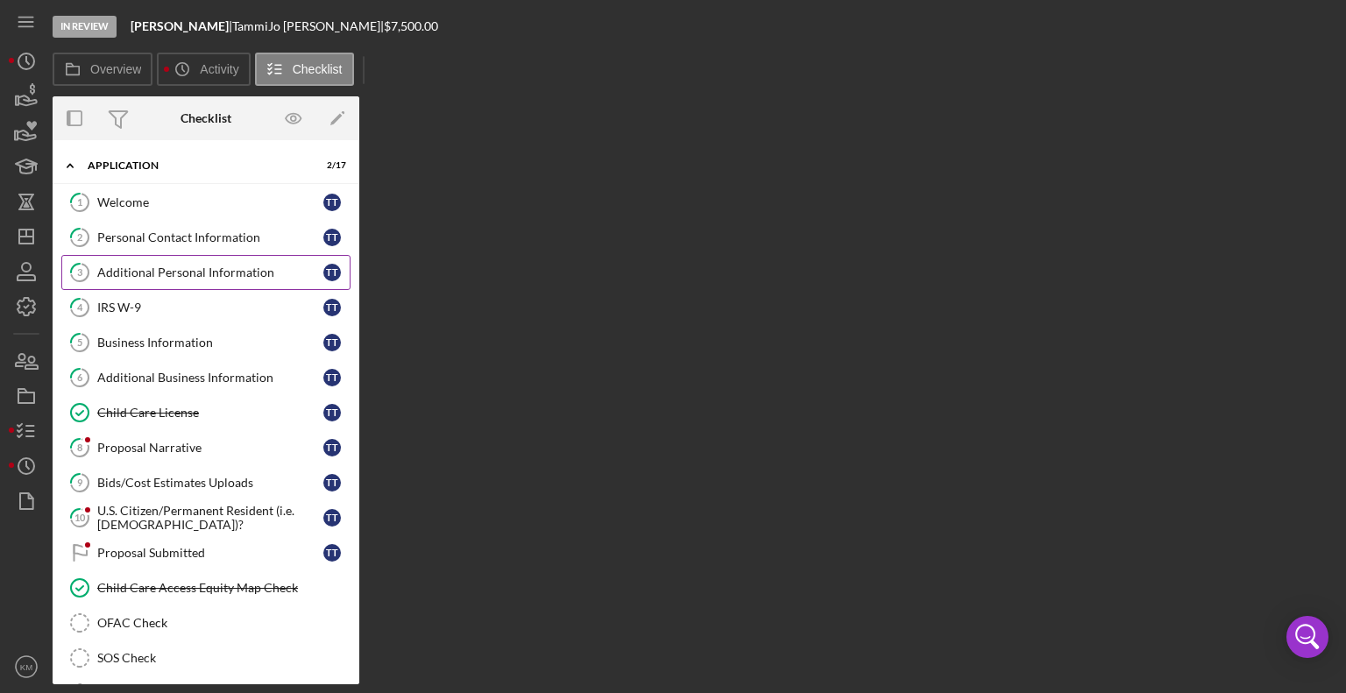
click at [193, 276] on div "Additional Personal Information" at bounding box center [210, 273] width 226 height 14
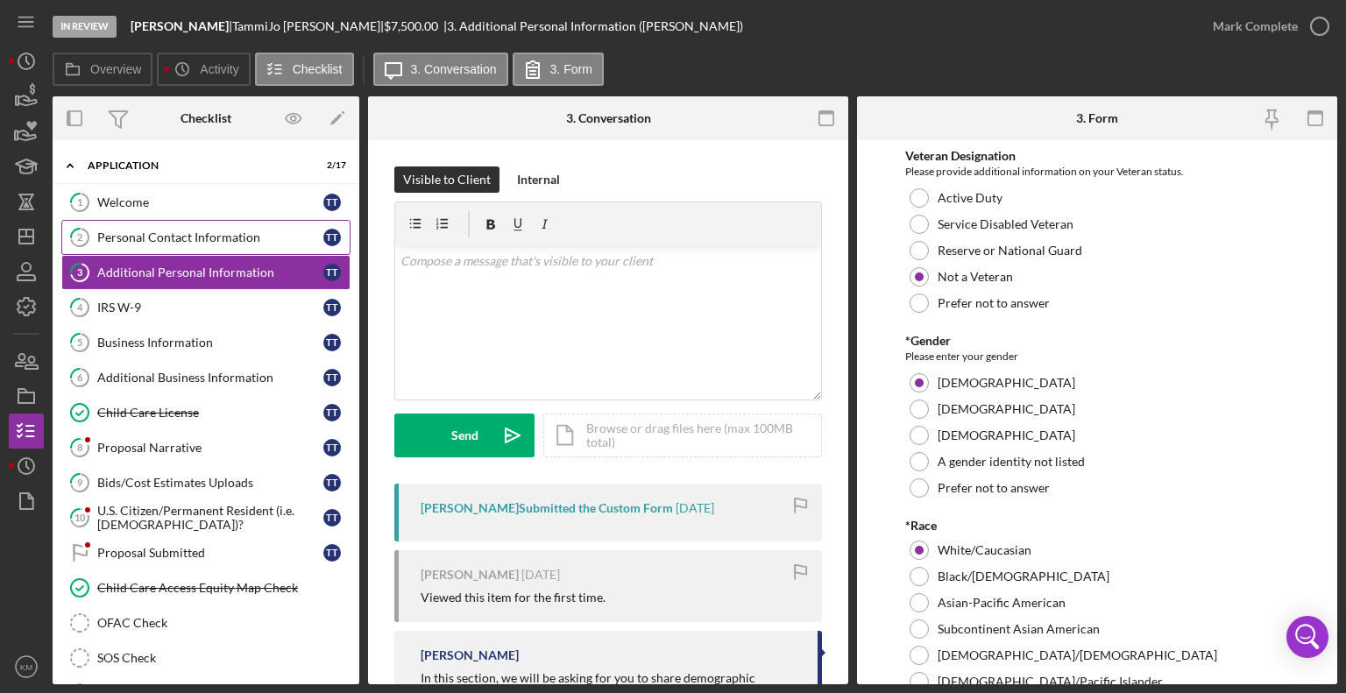
click at [189, 248] on link "2 Personal Contact Information T T" at bounding box center [205, 237] width 289 height 35
